Goal: Find specific page/section: Find specific page/section

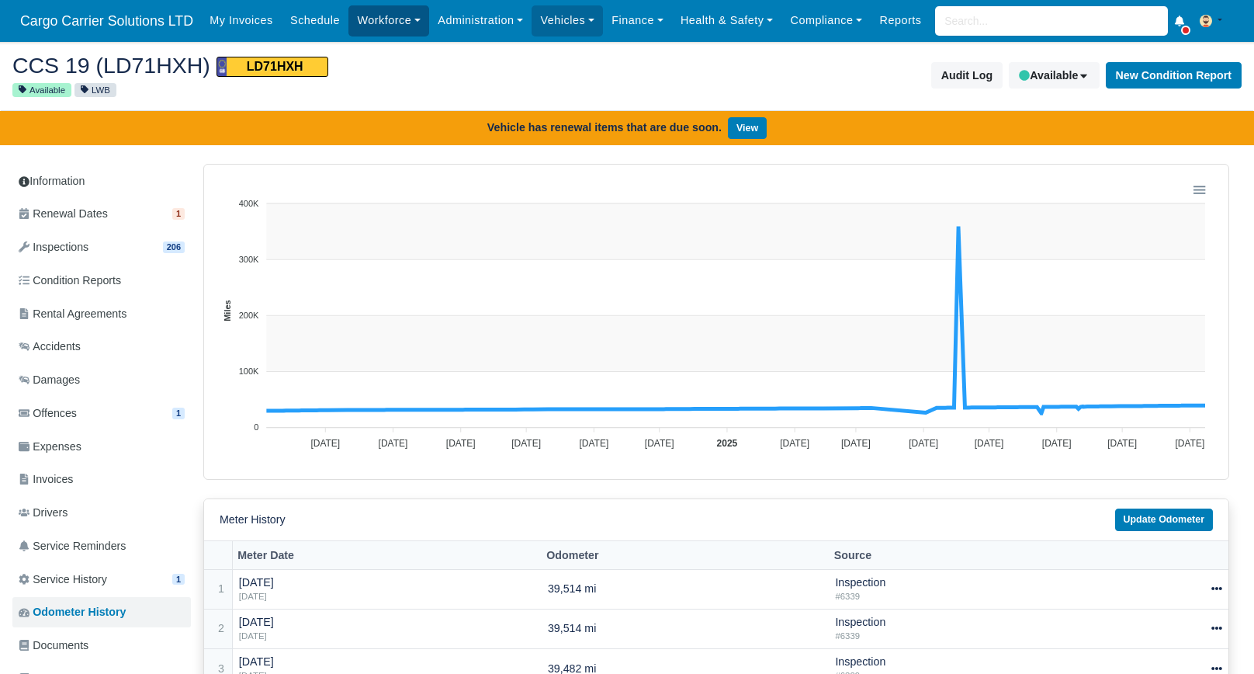
click at [360, 25] on link "Workforce" at bounding box center [388, 20] width 81 height 30
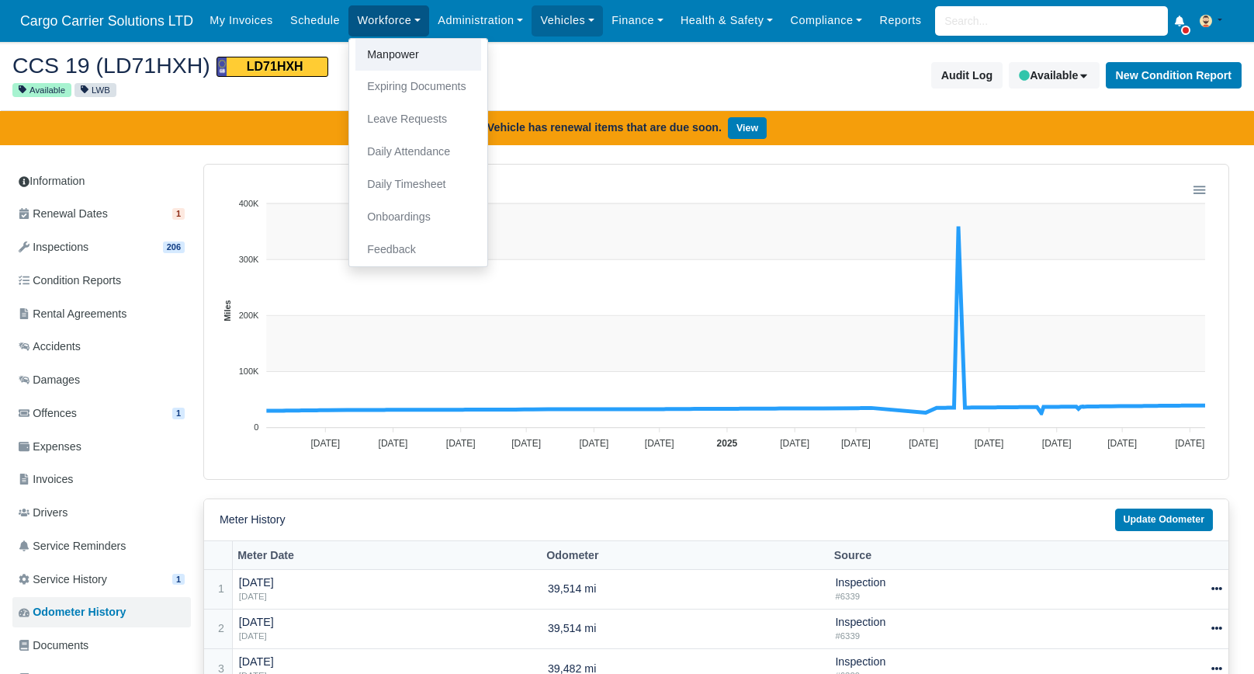
click at [362, 56] on link "Manpower" at bounding box center [418, 55] width 126 height 33
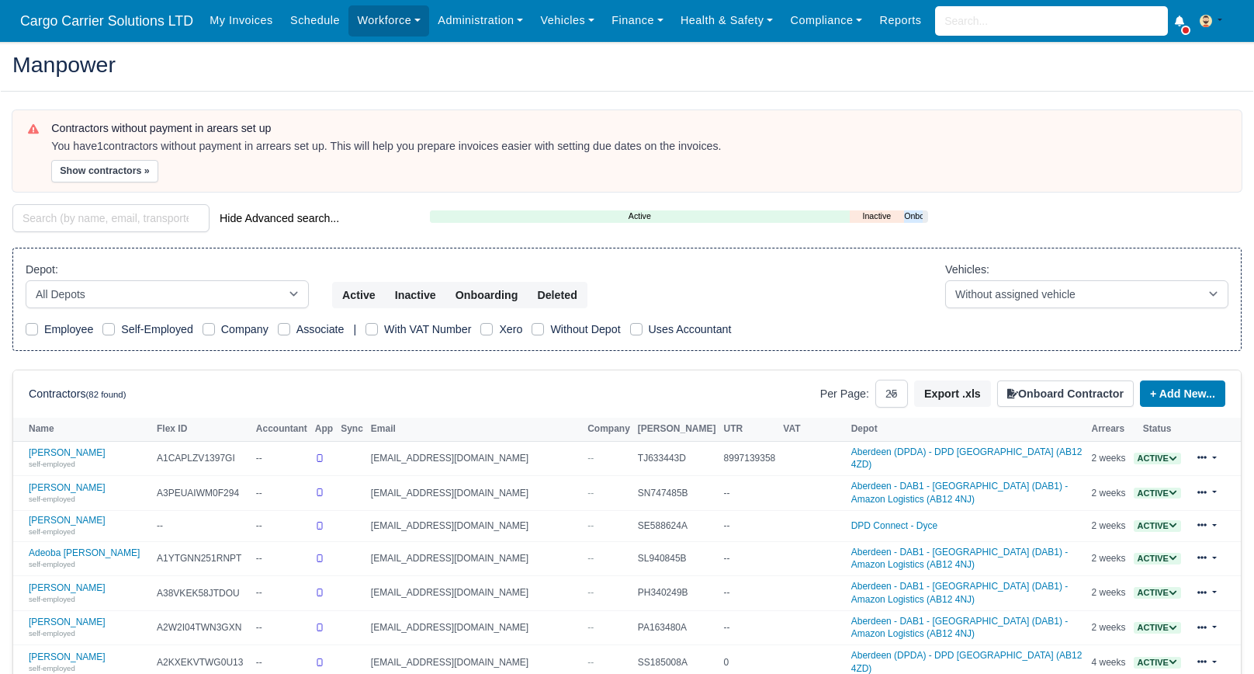
select select "25"
click at [68, 218] on input "search" at bounding box center [110, 218] width 197 height 28
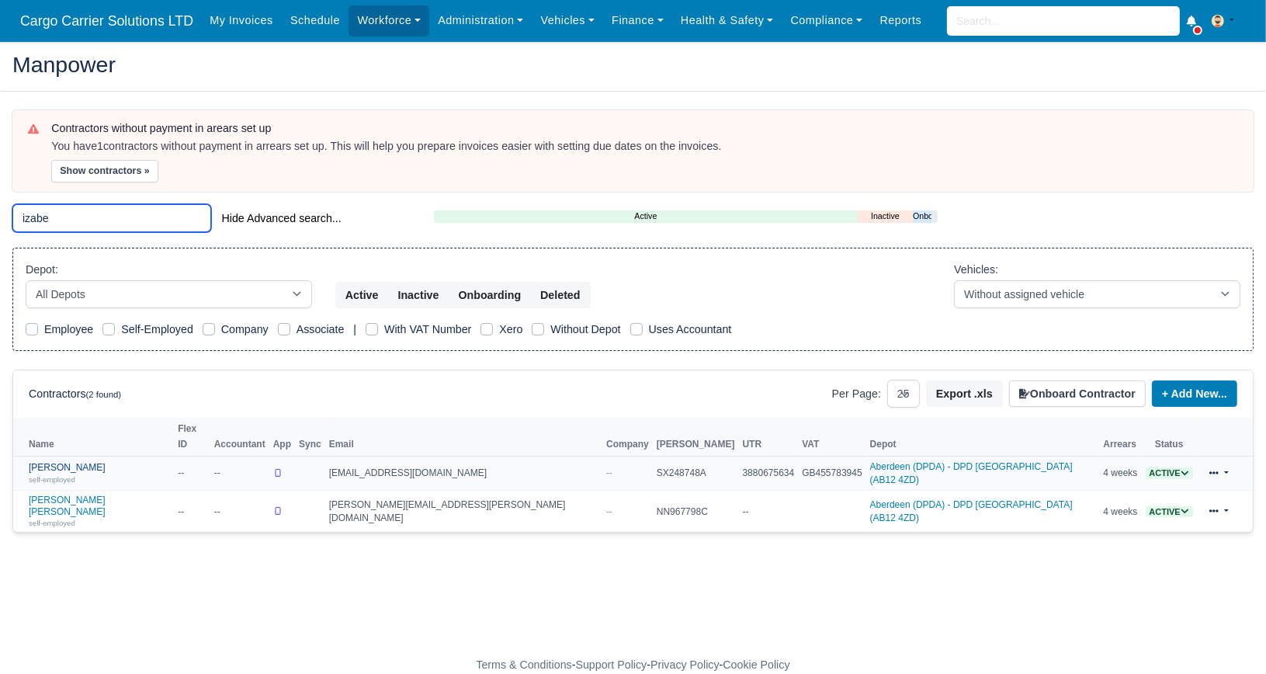
type input "izabe"
click at [55, 462] on link "Izabella Stelikova self-employed" at bounding box center [99, 473] width 141 height 23
